Goal: Participate in discussion

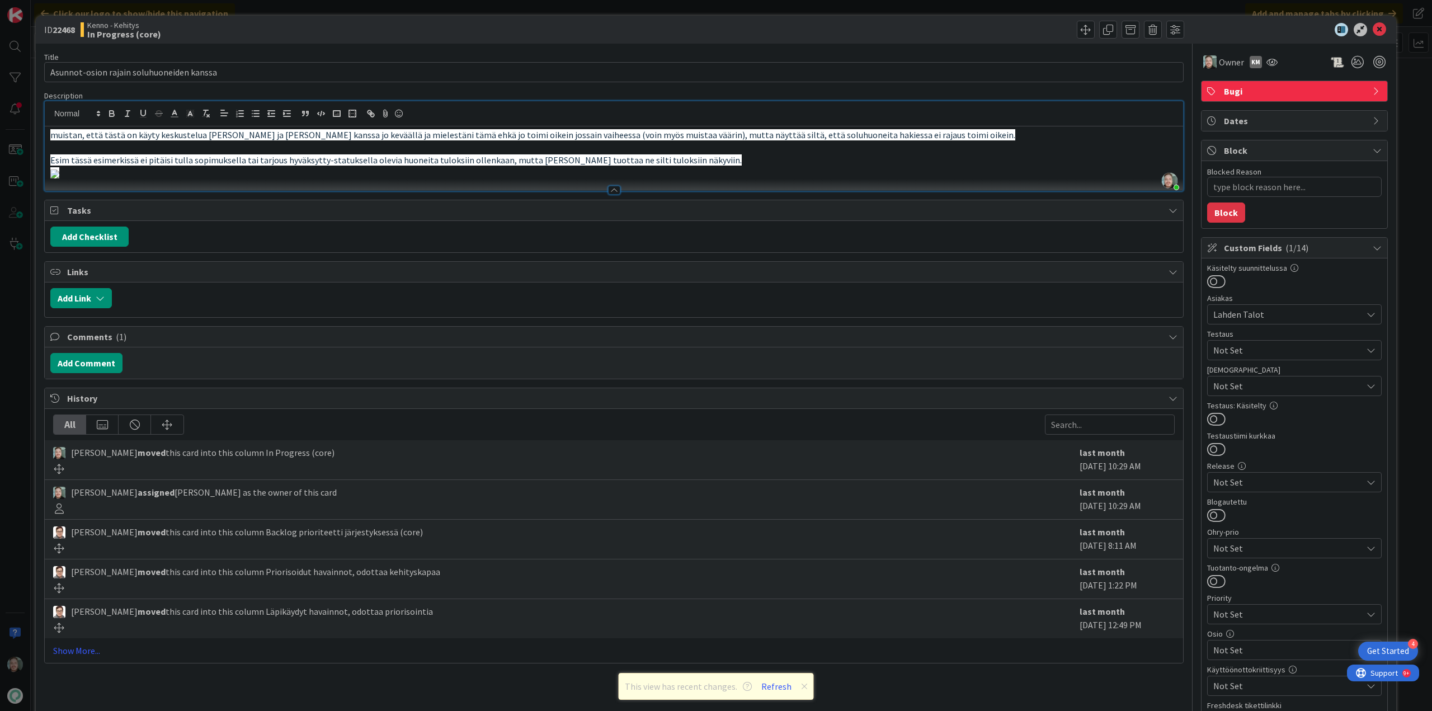
type textarea "x"
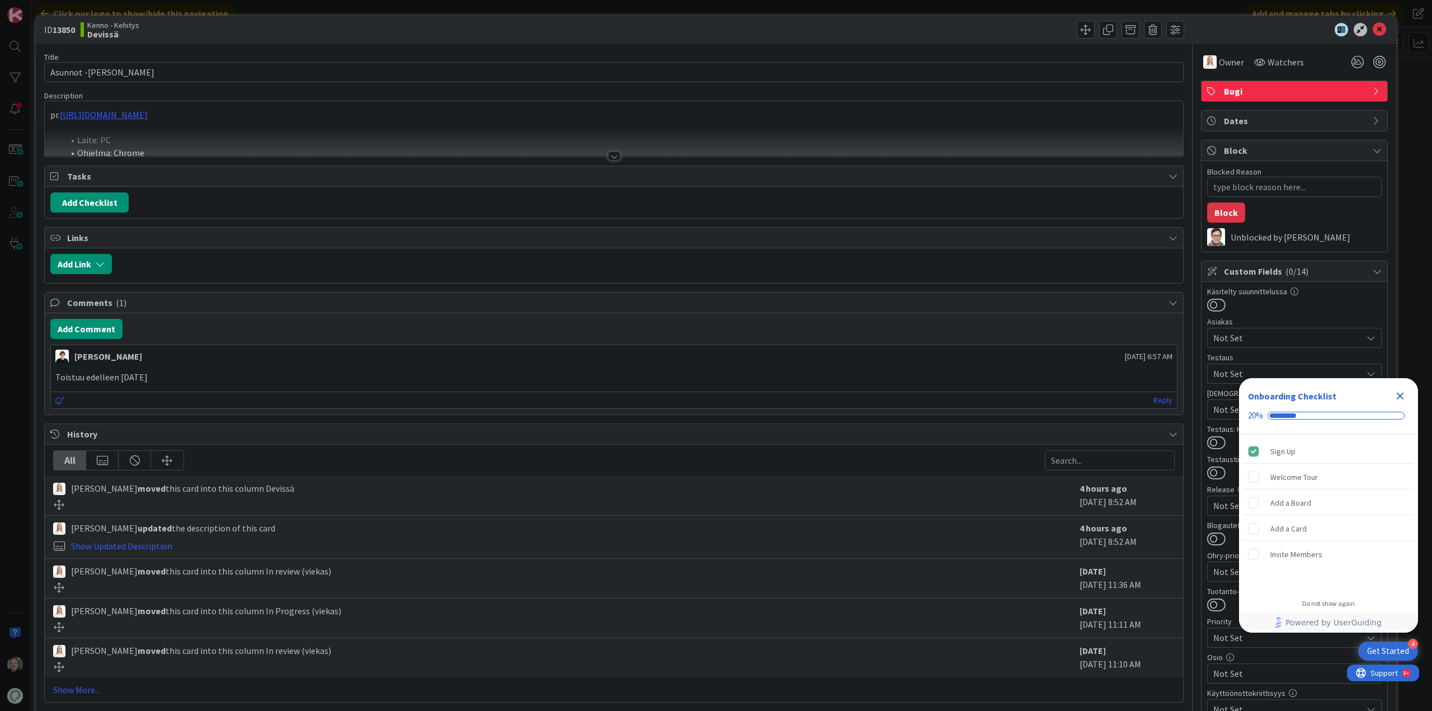
click at [614, 154] on div at bounding box center [614, 156] width 12 height 9
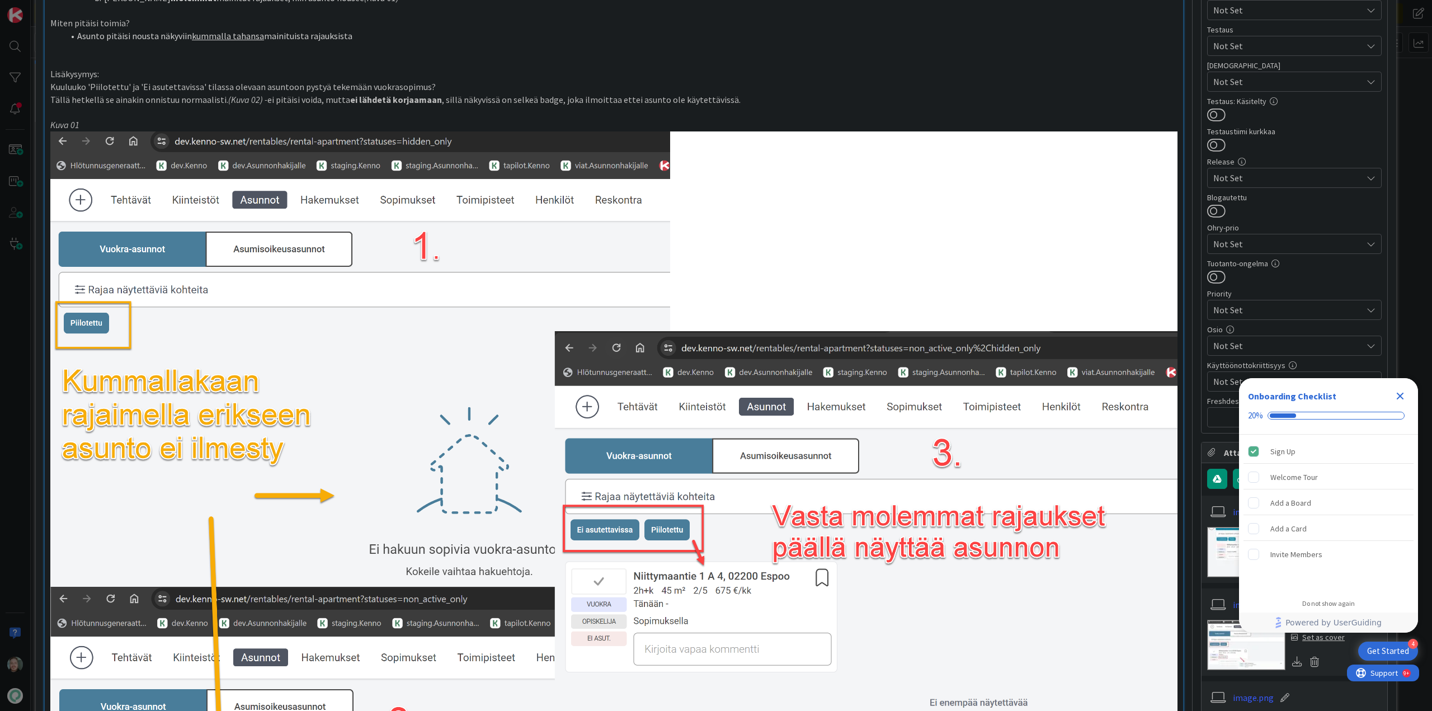
scroll to position [280, 0]
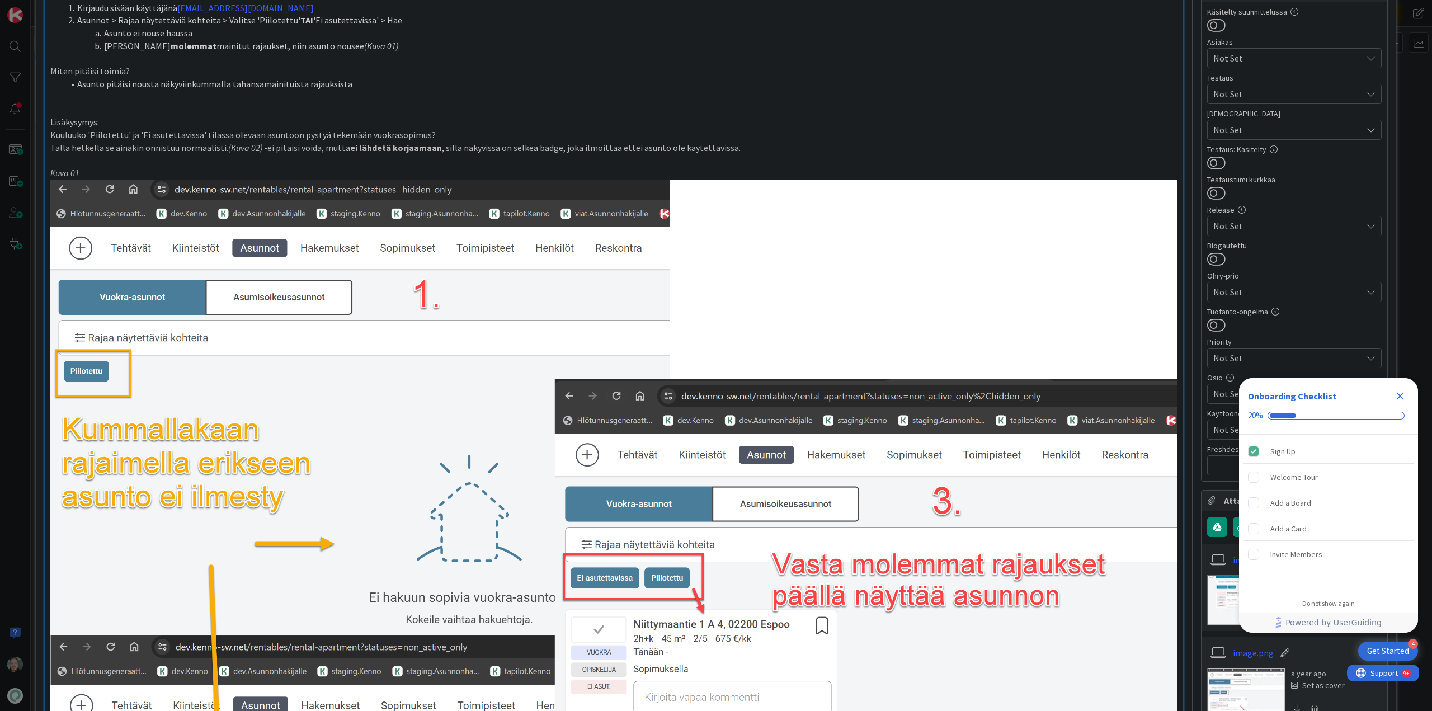
type textarea "x"
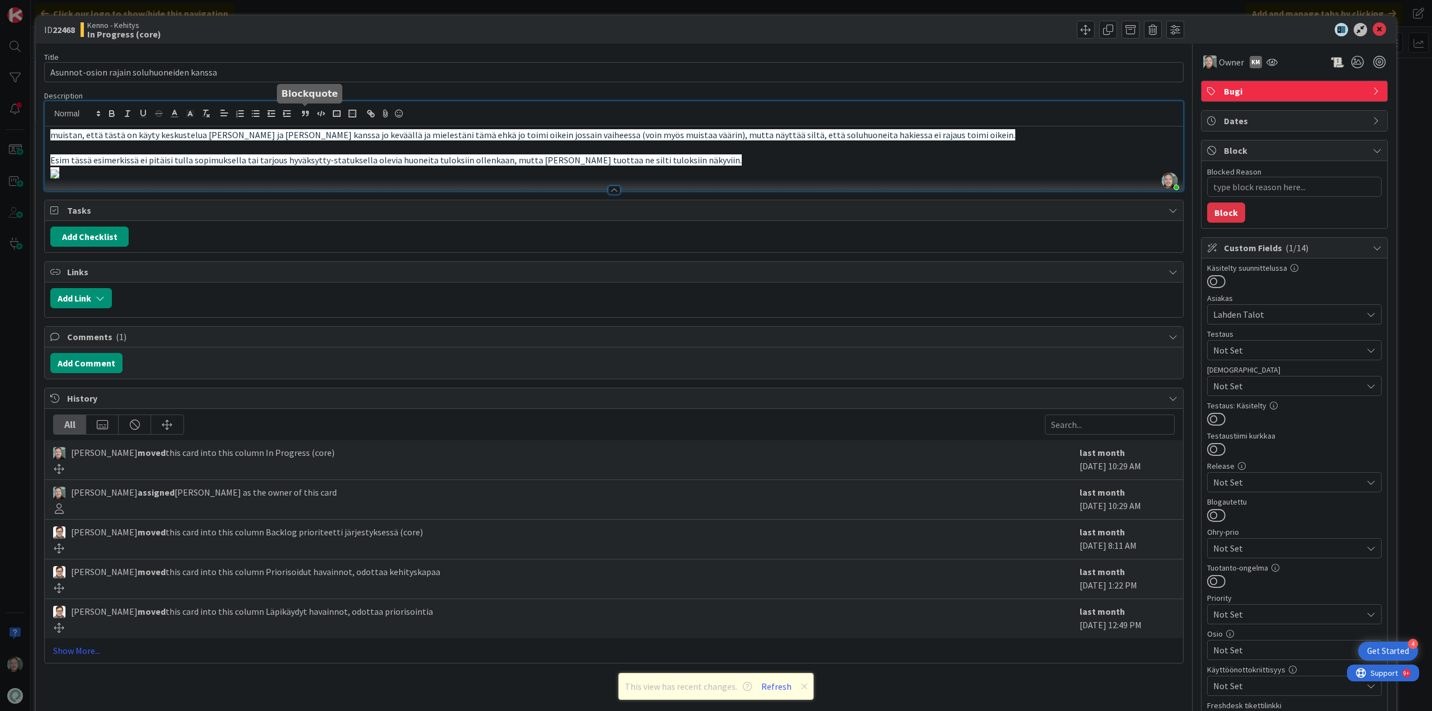
scroll to position [336, 0]
type textarea "x"
